Goal: Register for event/course

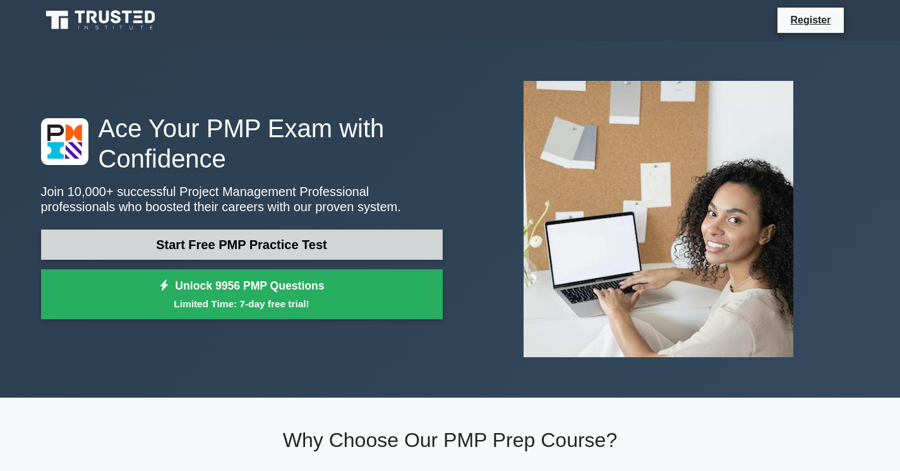
click at [305, 244] on link "Start Free PMP Practice Test" at bounding box center [242, 244] width 402 height 30
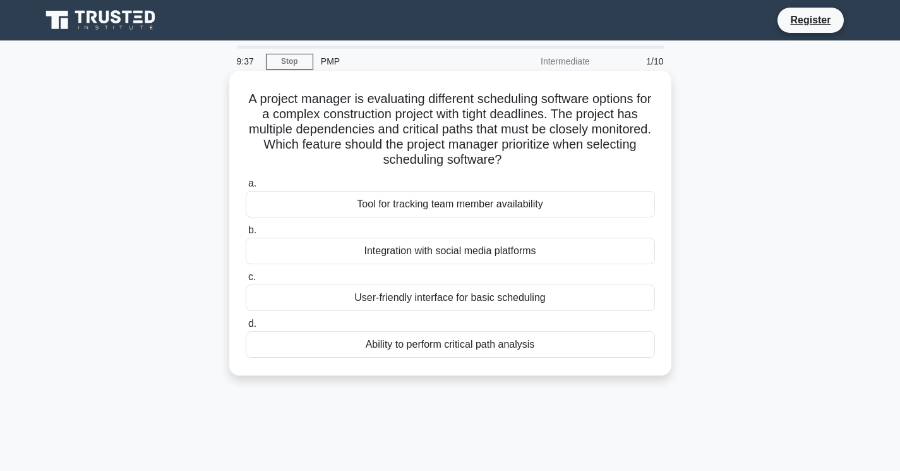
click at [398, 296] on div "User-friendly interface for basic scheduling" at bounding box center [450, 297] width 409 height 27
click at [246, 281] on input "c. User-friendly interface for basic scheduling" at bounding box center [246, 277] width 0 height 8
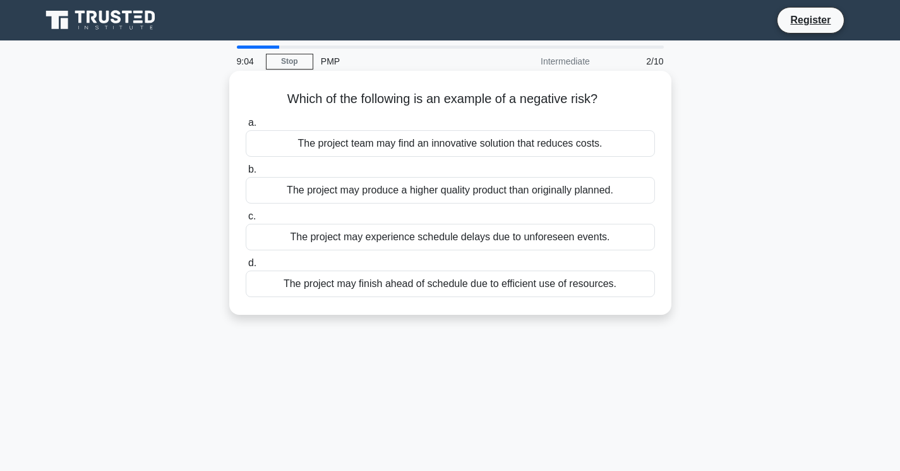
click at [385, 237] on div "The project may experience schedule delays due to unforeseen events." at bounding box center [450, 237] width 409 height 27
click at [246, 220] on input "c. The project may experience schedule delays due to unforeseen events." at bounding box center [246, 216] width 0 height 8
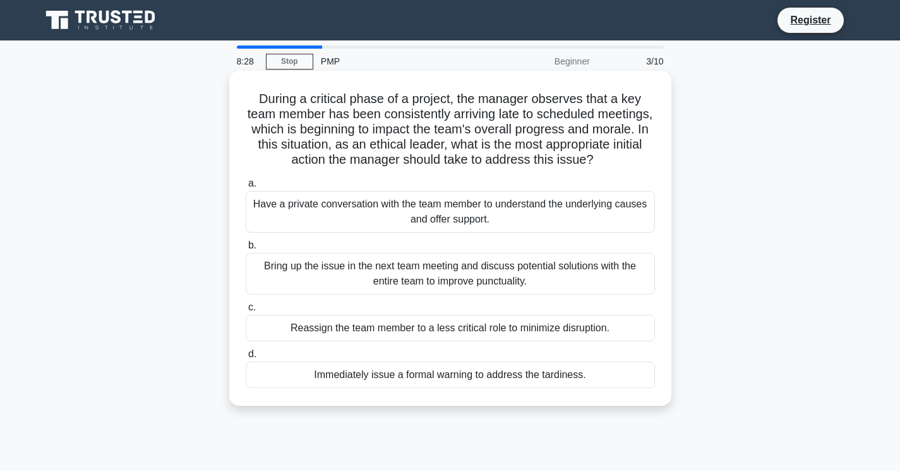
click at [516, 215] on div "Have a private conversation with the team member to understand the underlying c…" at bounding box center [450, 212] width 409 height 42
click at [246, 188] on input "a. Have a private conversation with the team member to understand the underlyin…" at bounding box center [246, 183] width 0 height 8
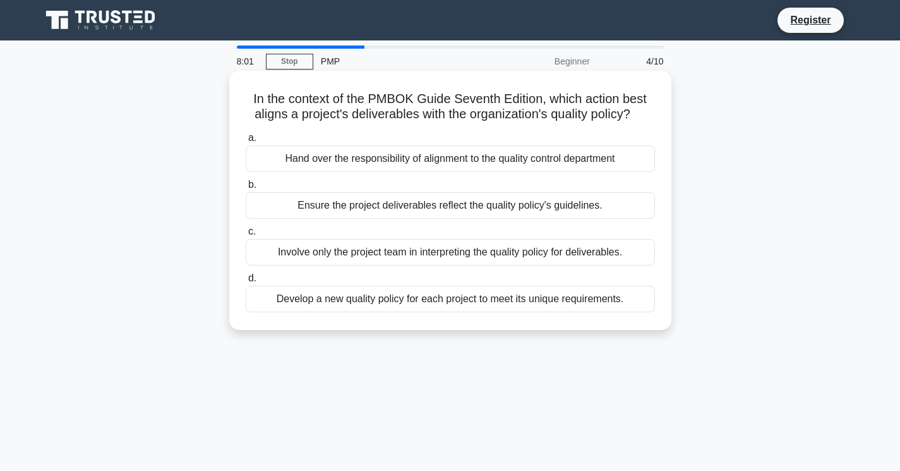
click at [509, 209] on div "Ensure the project deliverables reflect the quality policy's guidelines." at bounding box center [450, 205] width 409 height 27
click at [246, 189] on input "b. Ensure the project deliverables reflect the quality policy's guidelines." at bounding box center [246, 185] width 0 height 8
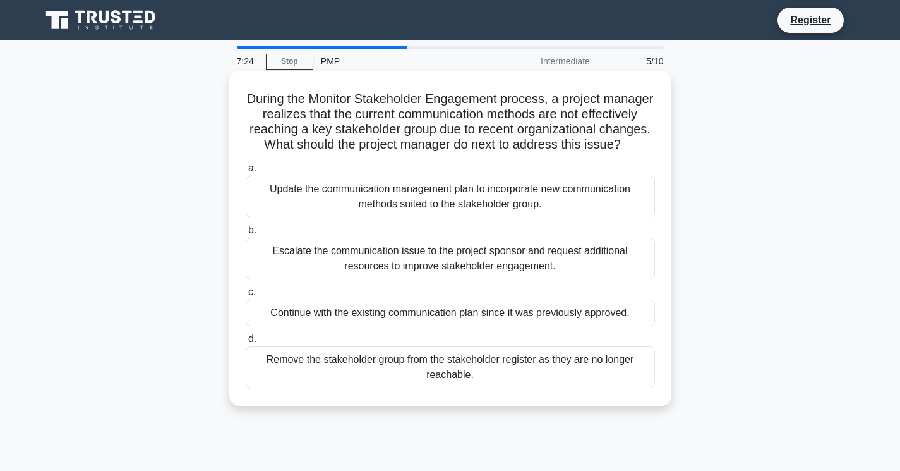
click at [551, 195] on div "Update the communication management plan to incorporate new communication metho…" at bounding box center [450, 197] width 409 height 42
click at [246, 172] on input "a. Update the communication management plan to incorporate new communication me…" at bounding box center [246, 168] width 0 height 8
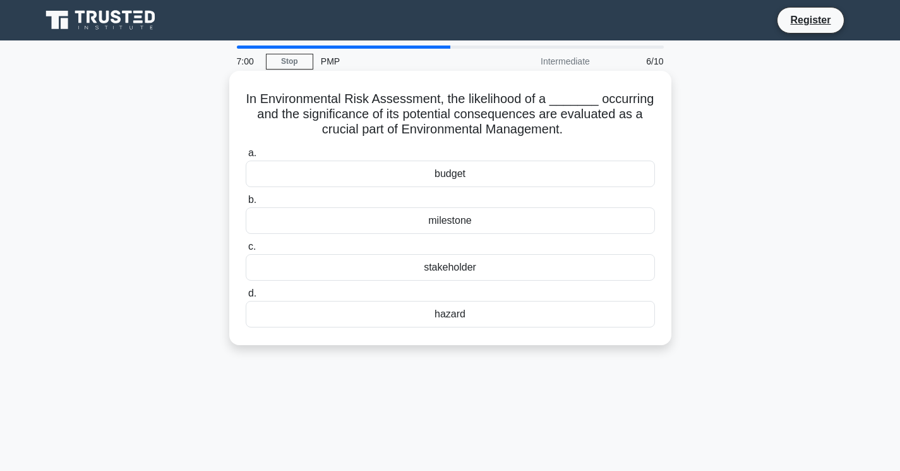
click at [445, 315] on div "hazard" at bounding box center [450, 314] width 409 height 27
click at [246, 298] on input "d. hazard" at bounding box center [246, 293] width 0 height 8
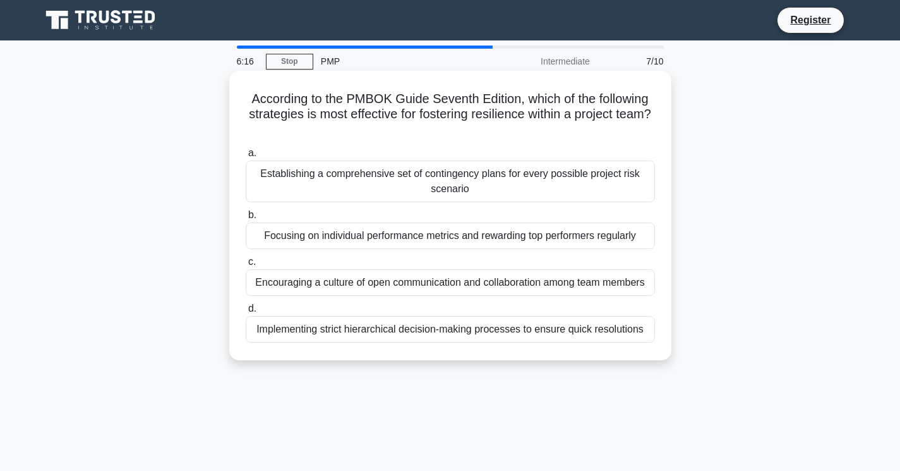
click at [584, 281] on div "Encouraging a culture of open communication and collaboration among team members" at bounding box center [450, 282] width 409 height 27
click at [246, 266] on input "c. Encouraging a culture of open communication and collaboration among team mem…" at bounding box center [246, 262] width 0 height 8
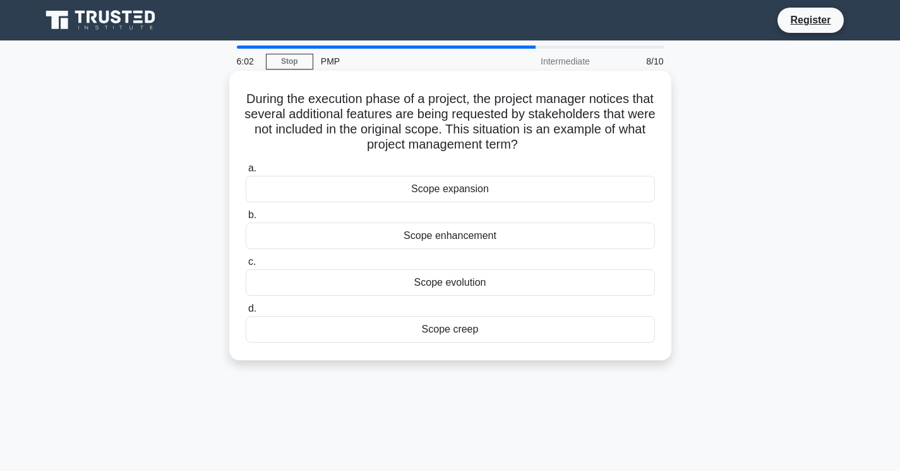
click at [455, 328] on div "Scope creep" at bounding box center [450, 329] width 409 height 27
click at [246, 313] on input "d. Scope creep" at bounding box center [246, 308] width 0 height 8
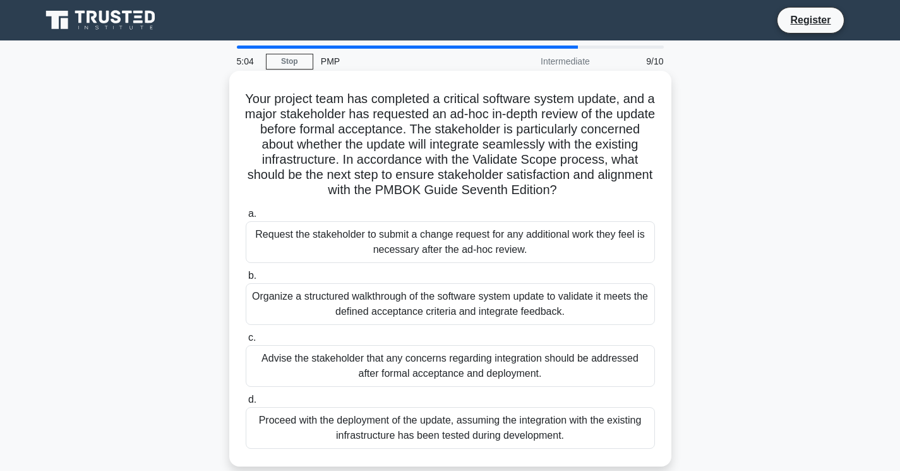
click at [489, 309] on div "Organize a structured walkthrough of the software system update to validate it …" at bounding box center [450, 304] width 409 height 42
click at [246, 280] on input "b. Organize a structured walkthrough of the software system update to validate …" at bounding box center [246, 276] width 0 height 8
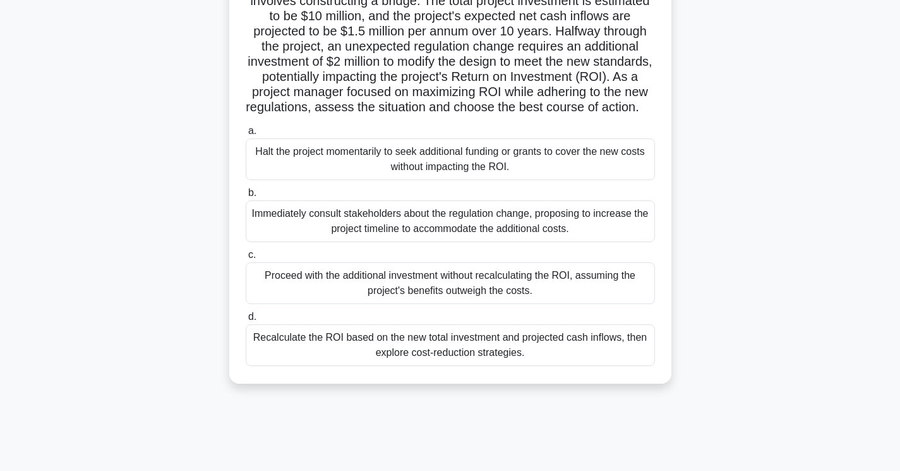
scroll to position [118, 0]
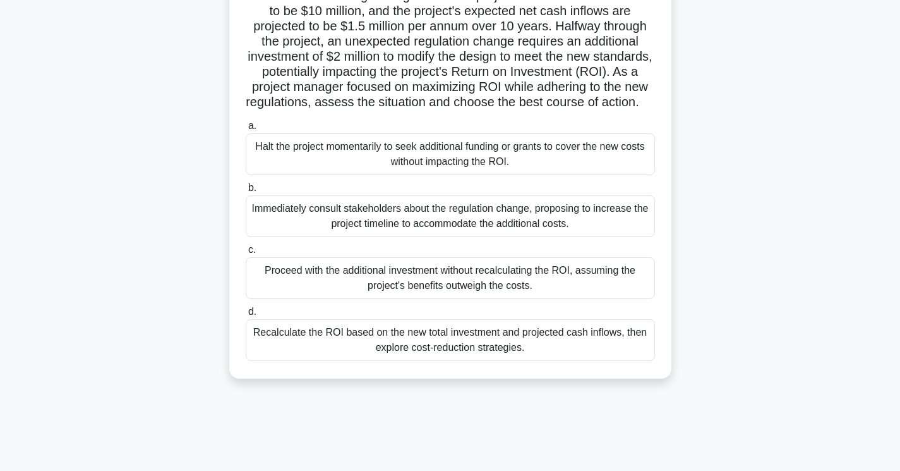
click at [526, 355] on div "Recalculate the ROI based on the new total investment and projected cash inflow…" at bounding box center [450, 340] width 409 height 42
click at [246, 316] on input "d. Recalculate the ROI based on the new total investment and projected cash inf…" at bounding box center [246, 312] width 0 height 8
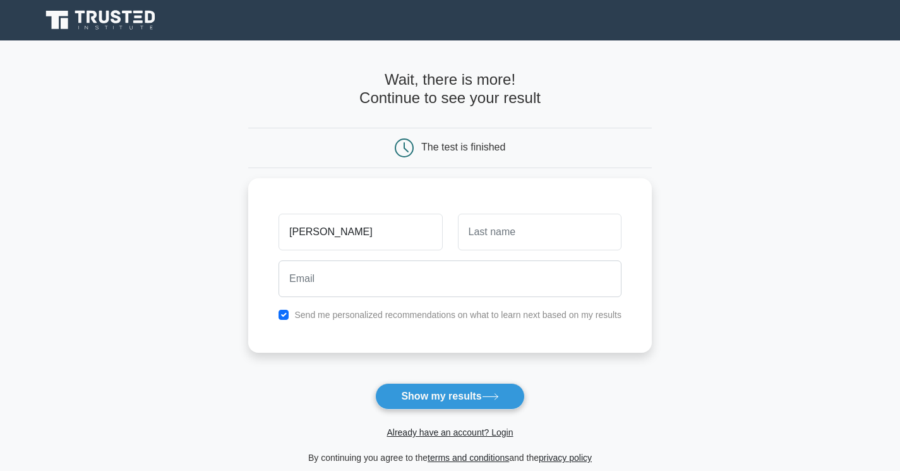
type input "[PERSON_NAME]"
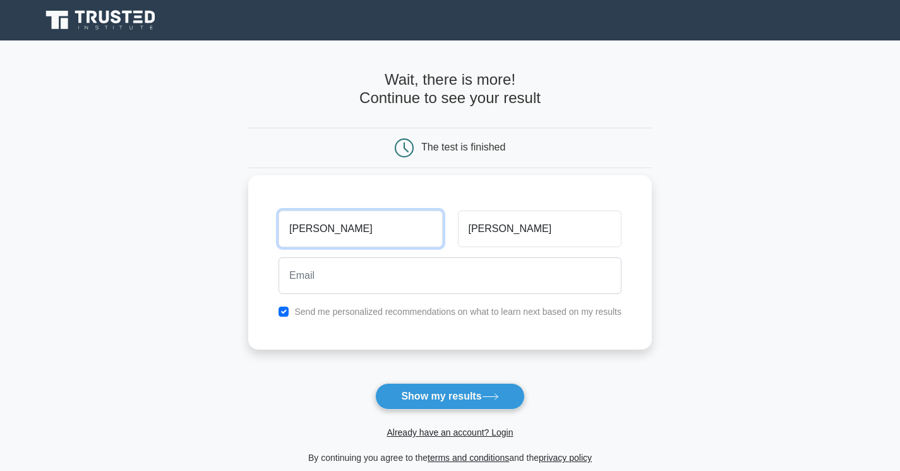
type input "[PERSON_NAME]"
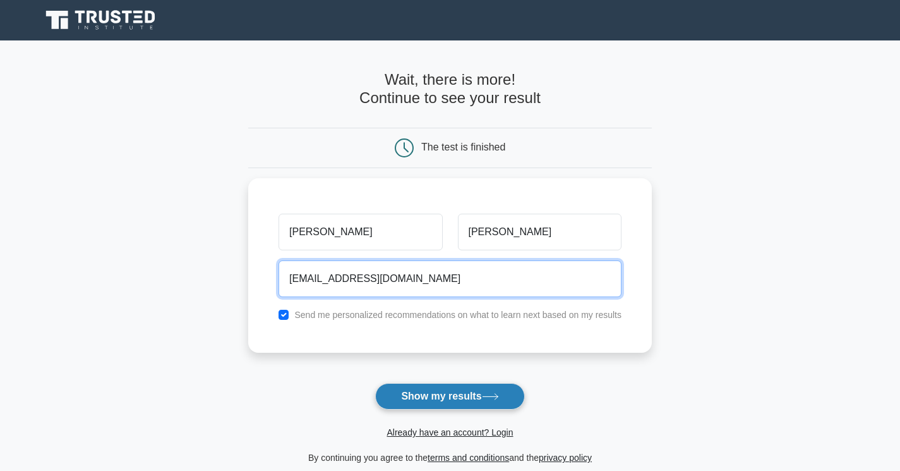
type input "[EMAIL_ADDRESS][DOMAIN_NAME]"
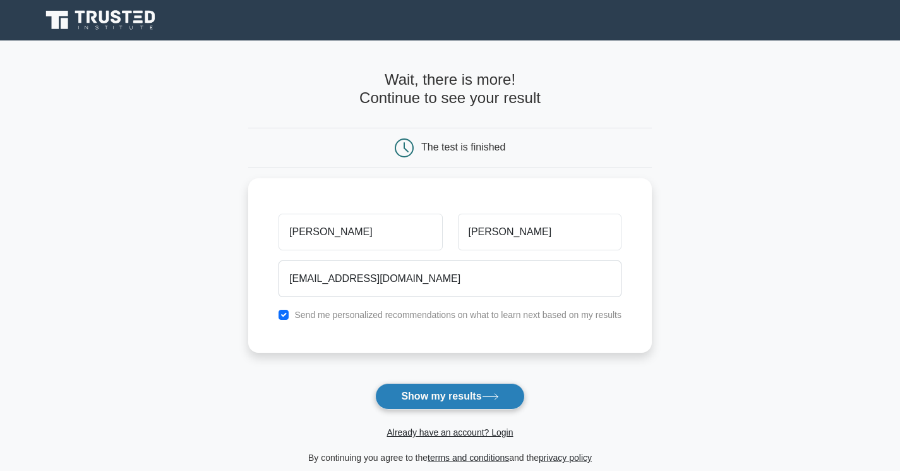
click at [438, 396] on button "Show my results" at bounding box center [449, 396] width 149 height 27
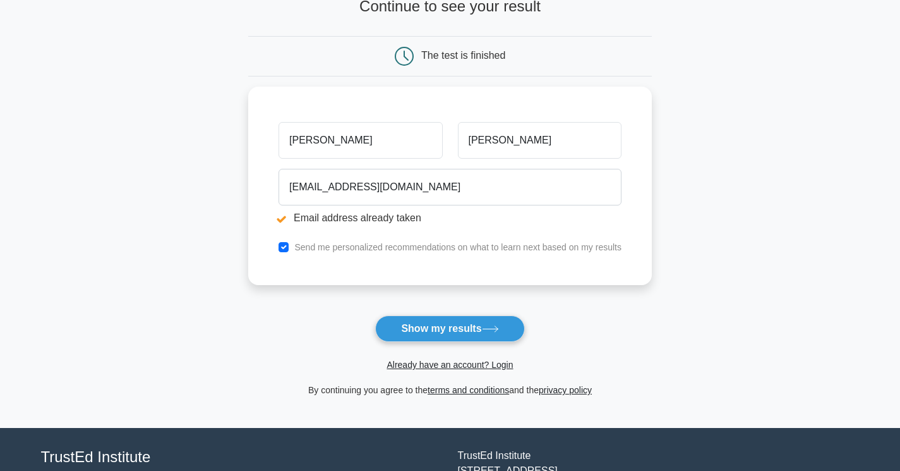
scroll to position [150, 0]
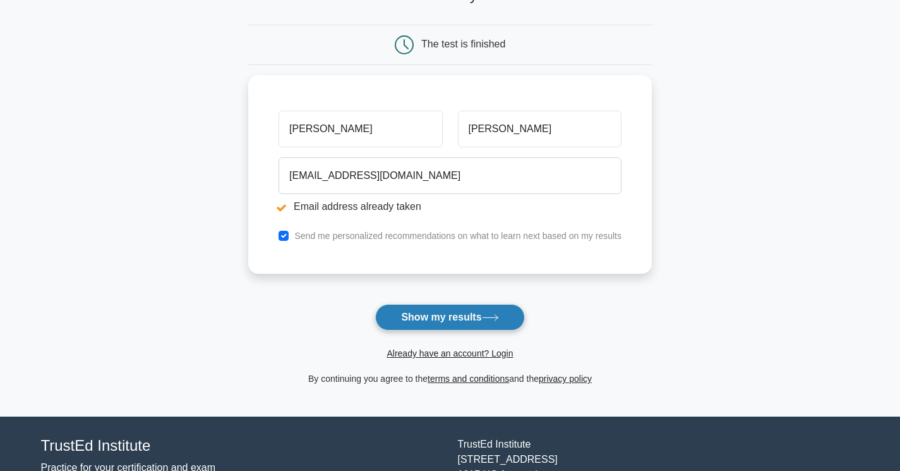
click at [454, 315] on button "Show my results" at bounding box center [449, 317] width 149 height 27
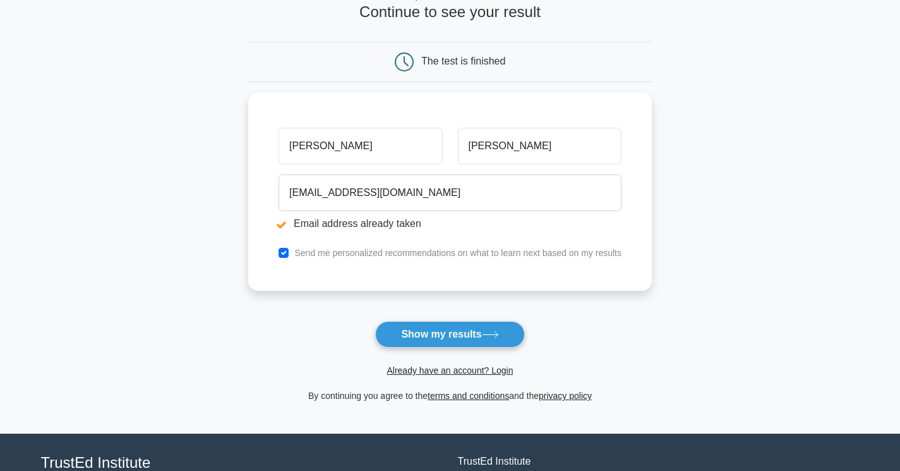
scroll to position [135, 0]
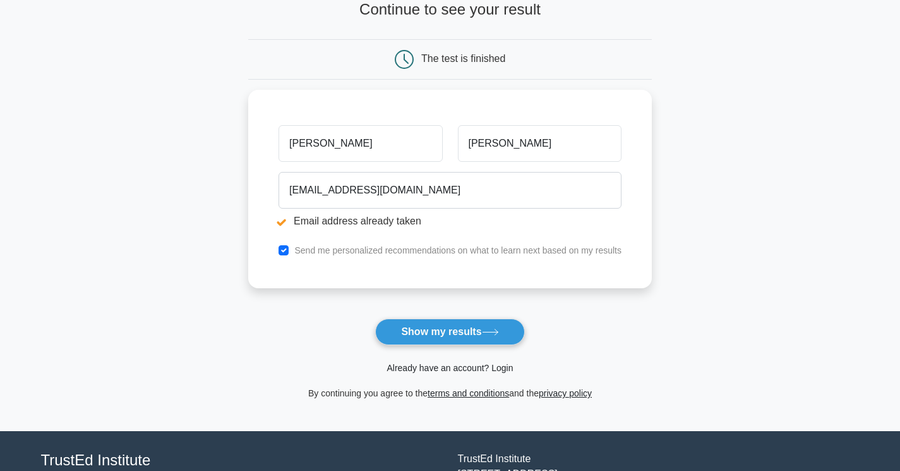
click at [476, 367] on link "Already have an account? Login" at bounding box center [450, 368] width 126 height 10
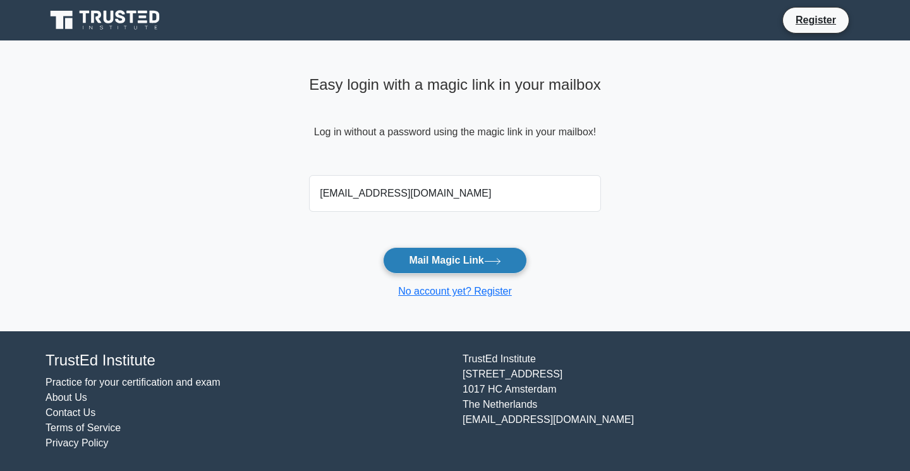
type input "[EMAIL_ADDRESS][DOMAIN_NAME]"
click at [469, 261] on button "Mail Magic Link" at bounding box center [454, 260] width 143 height 27
